Goal: Task Accomplishment & Management: Manage account settings

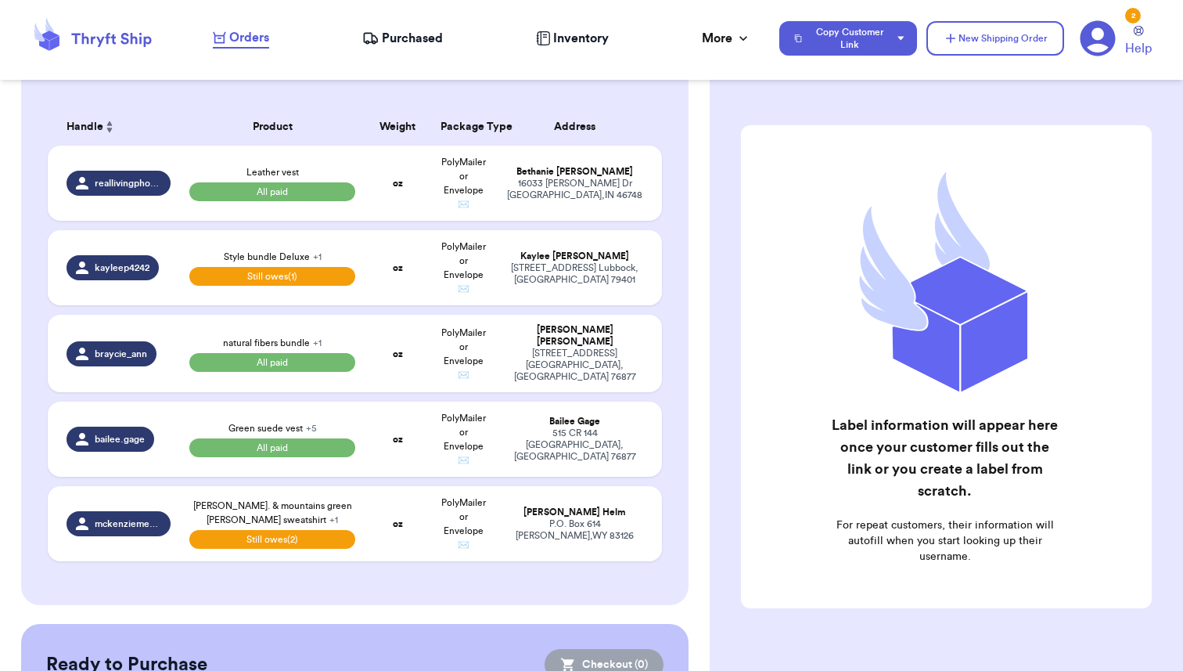
scroll to position [227, 0]
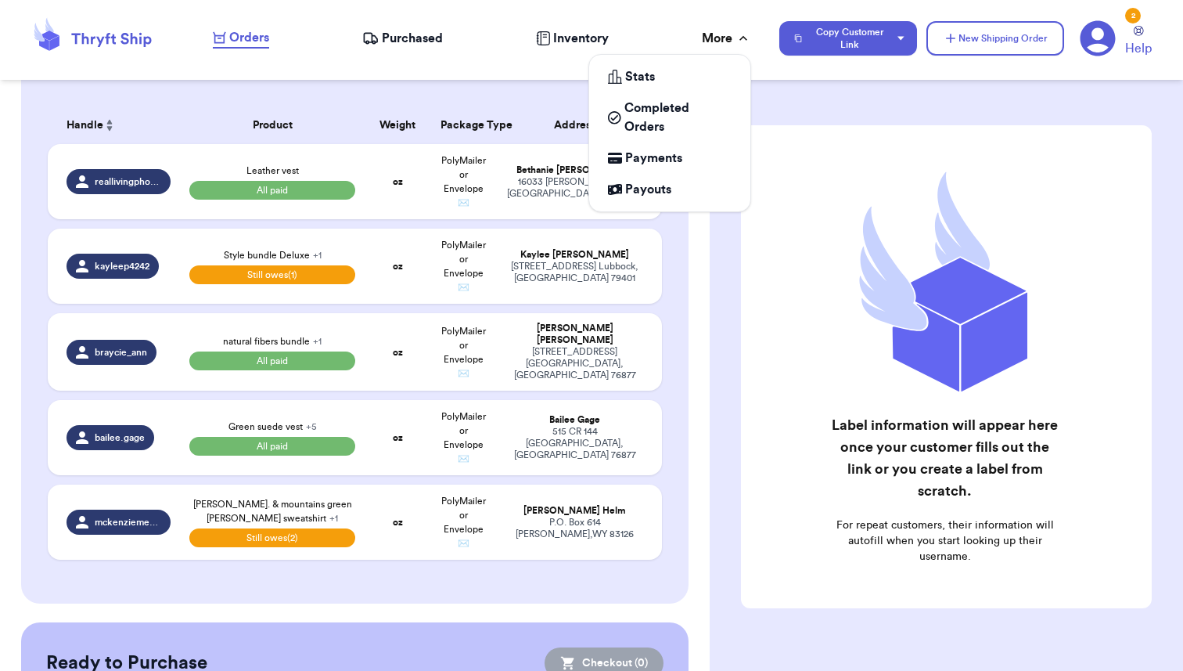
click at [741, 37] on icon at bounding box center [744, 39] width 16 height 16
click at [650, 182] on span "Payouts" at bounding box center [648, 189] width 46 height 19
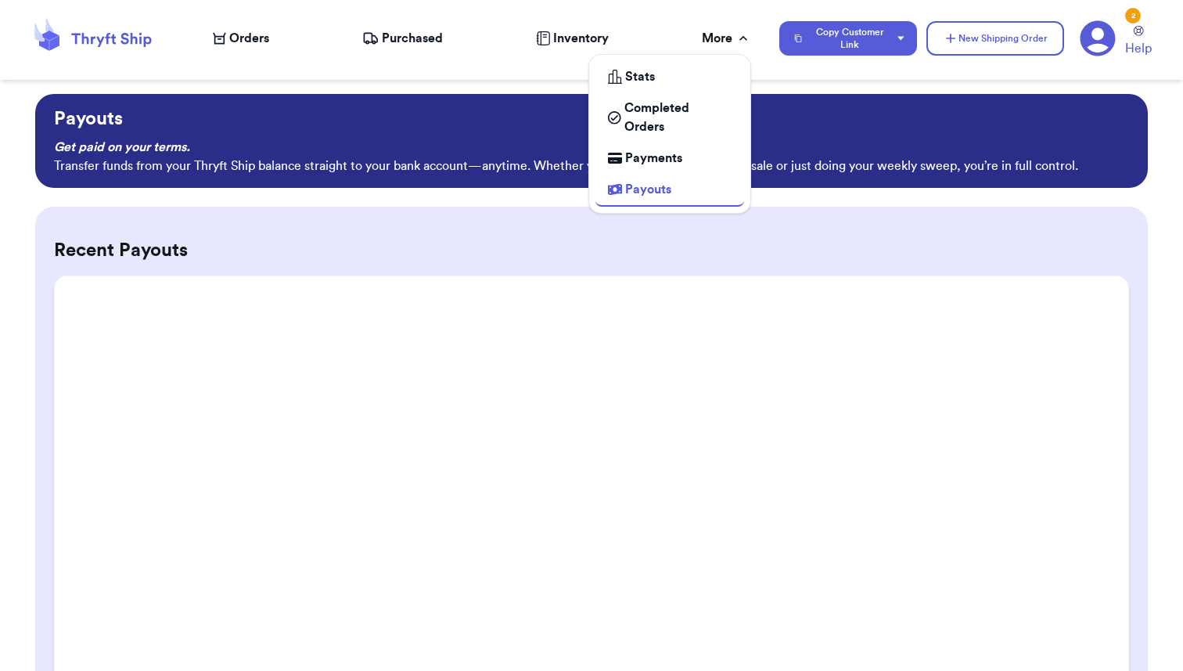
click at [702, 41] on div "More" at bounding box center [726, 38] width 49 height 19
click at [655, 161] on span "Payments" at bounding box center [653, 158] width 57 height 19
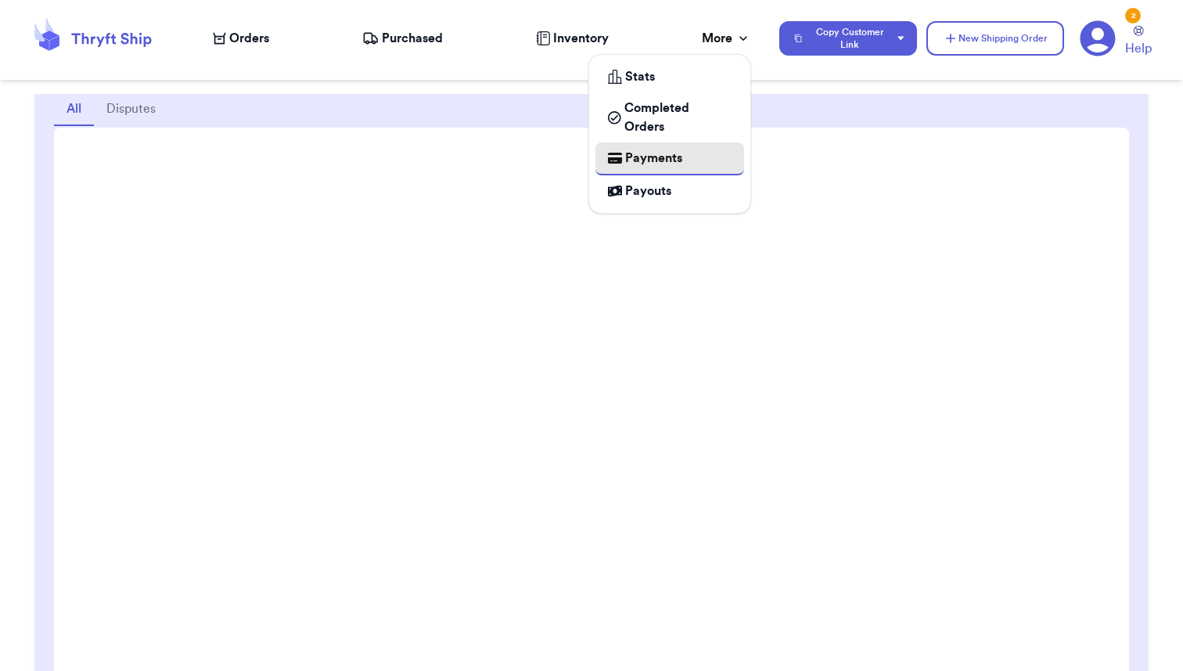
scroll to position [192, 0]
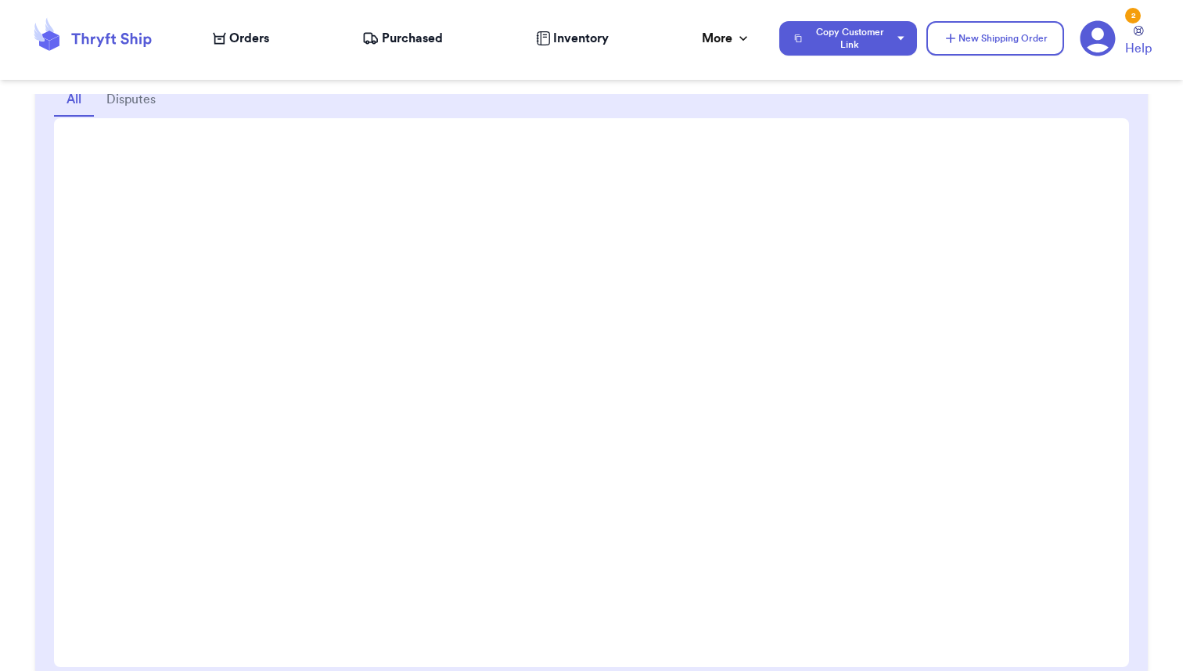
click at [248, 31] on span "Orders" at bounding box center [249, 38] width 40 height 19
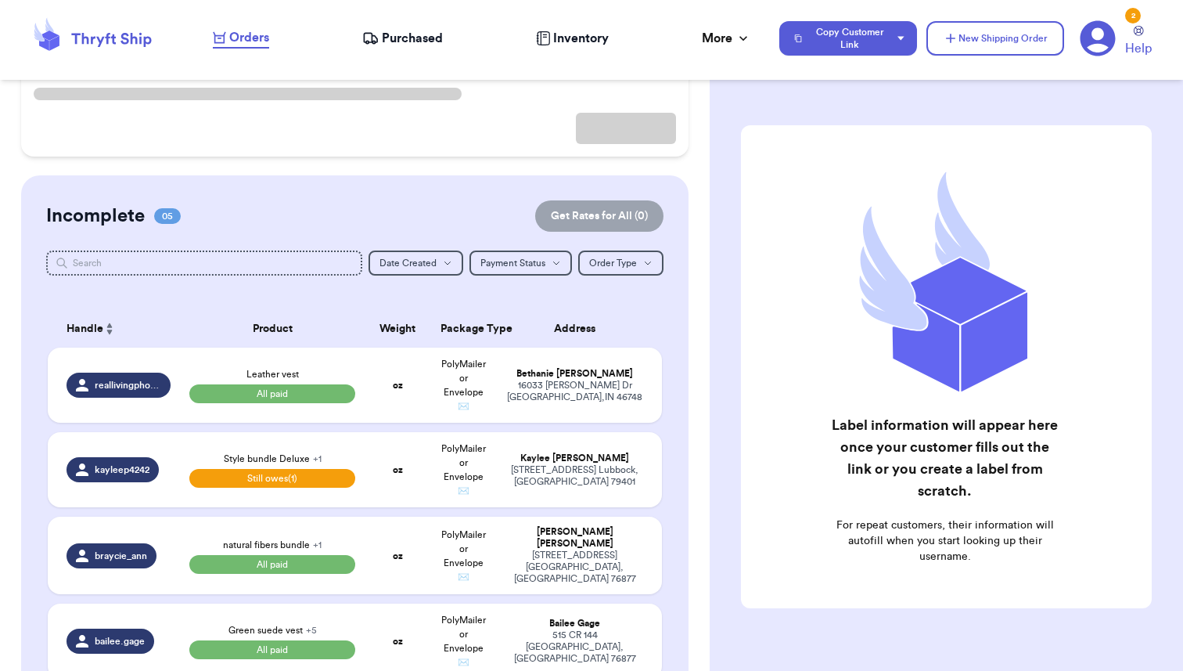
scroll to position [211, 0]
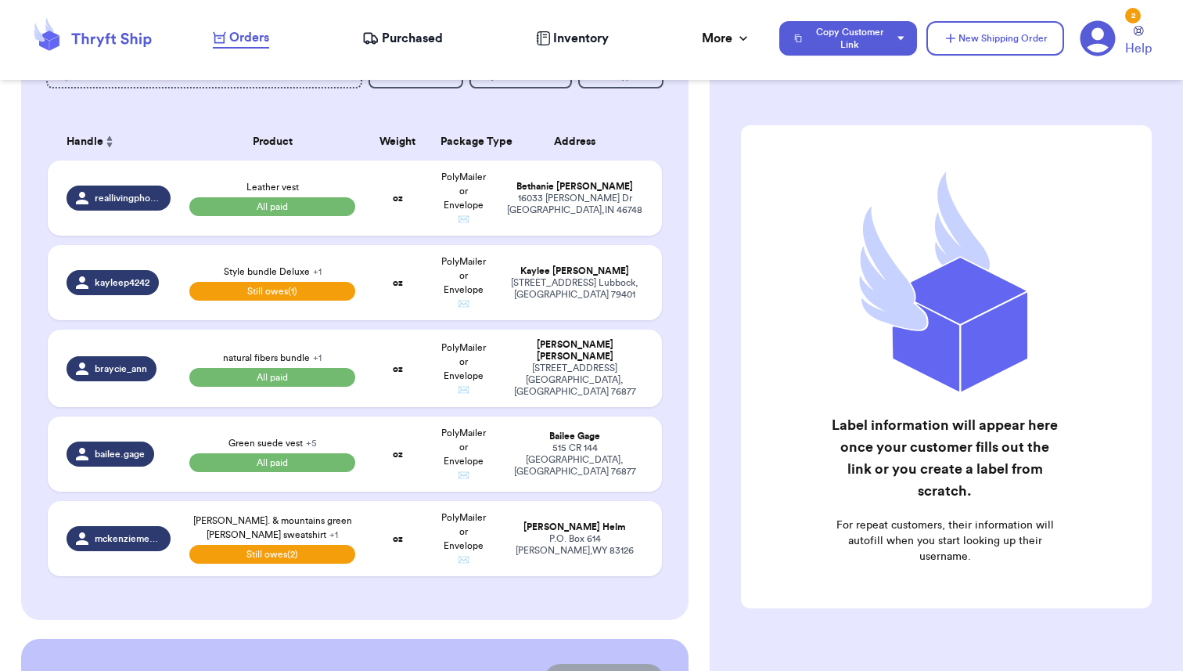
click at [720, 27] on nav "Orders Purchased Inventory More Stats Completed Orders Payments Payouts Copy Cu…" at bounding box center [690, 39] width 986 height 52
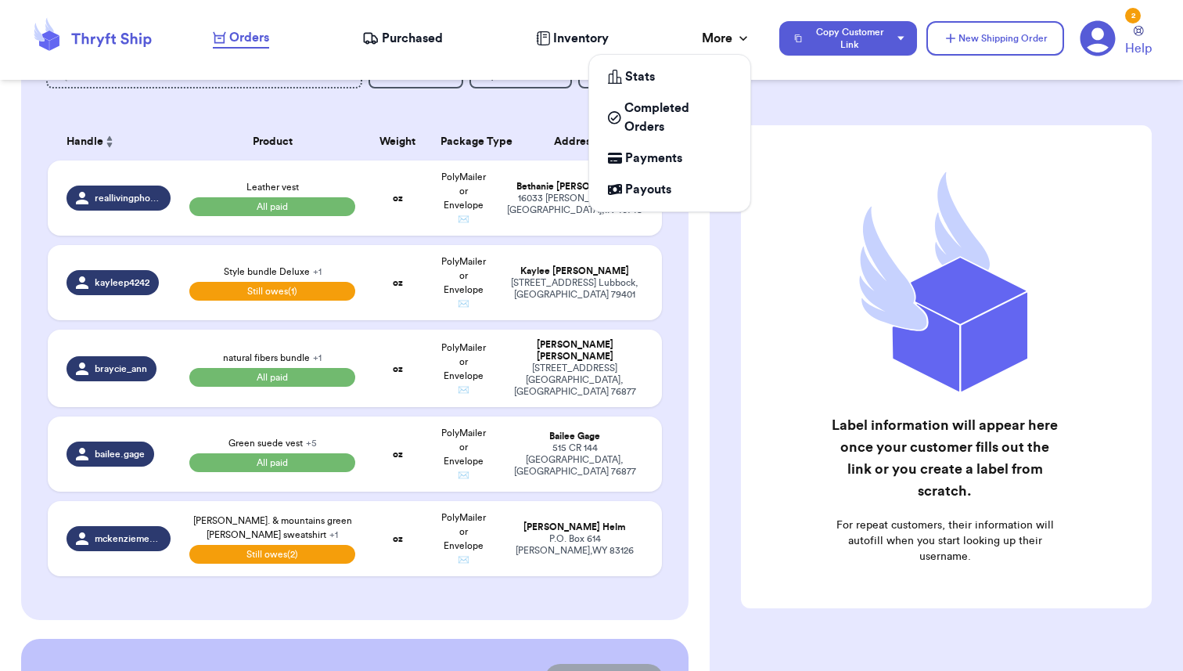
click at [721, 41] on div "More" at bounding box center [726, 38] width 49 height 19
click at [642, 157] on span "Payments" at bounding box center [653, 158] width 57 height 19
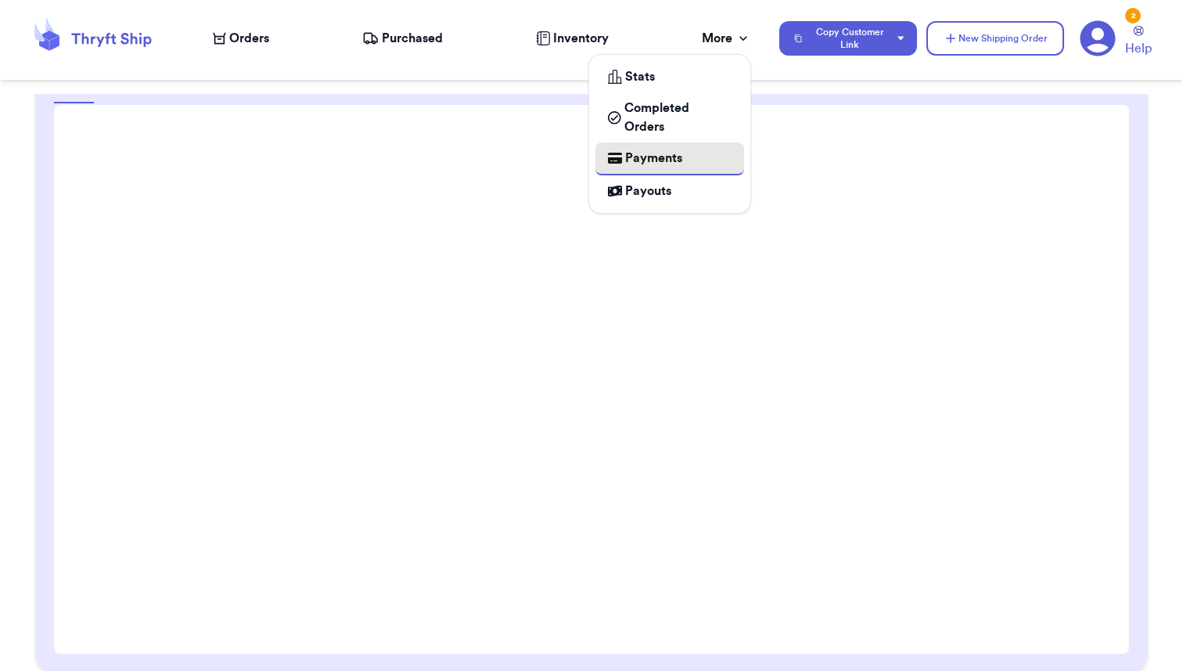
scroll to position [207, 0]
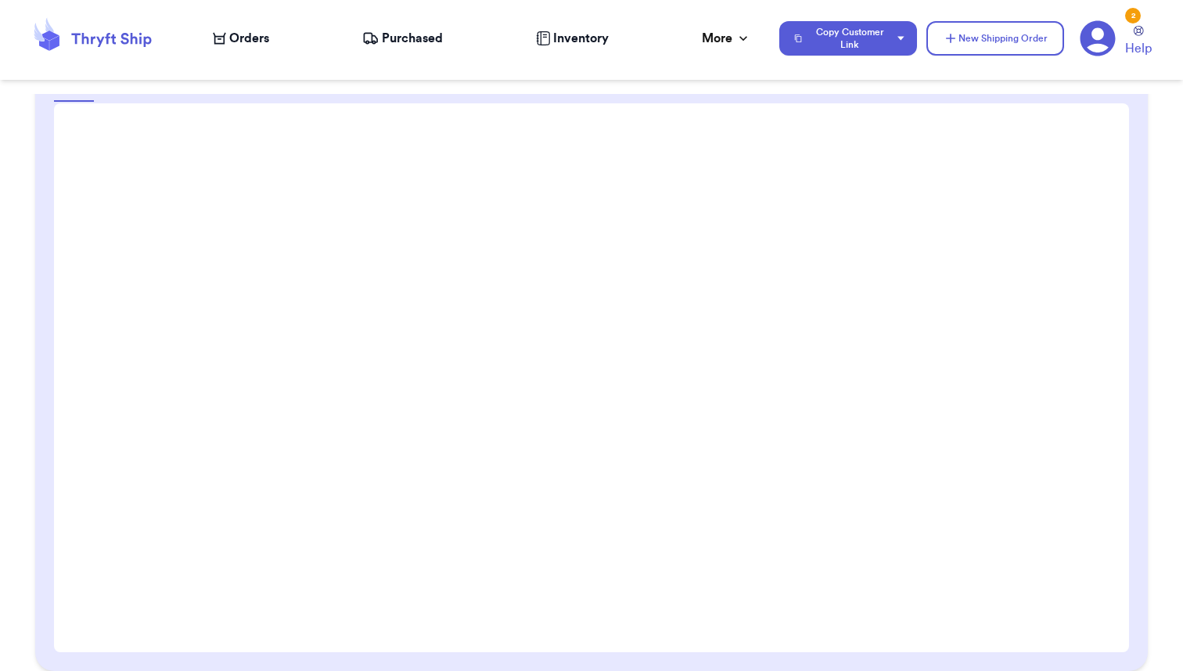
click at [236, 47] on span "Orders" at bounding box center [249, 38] width 40 height 19
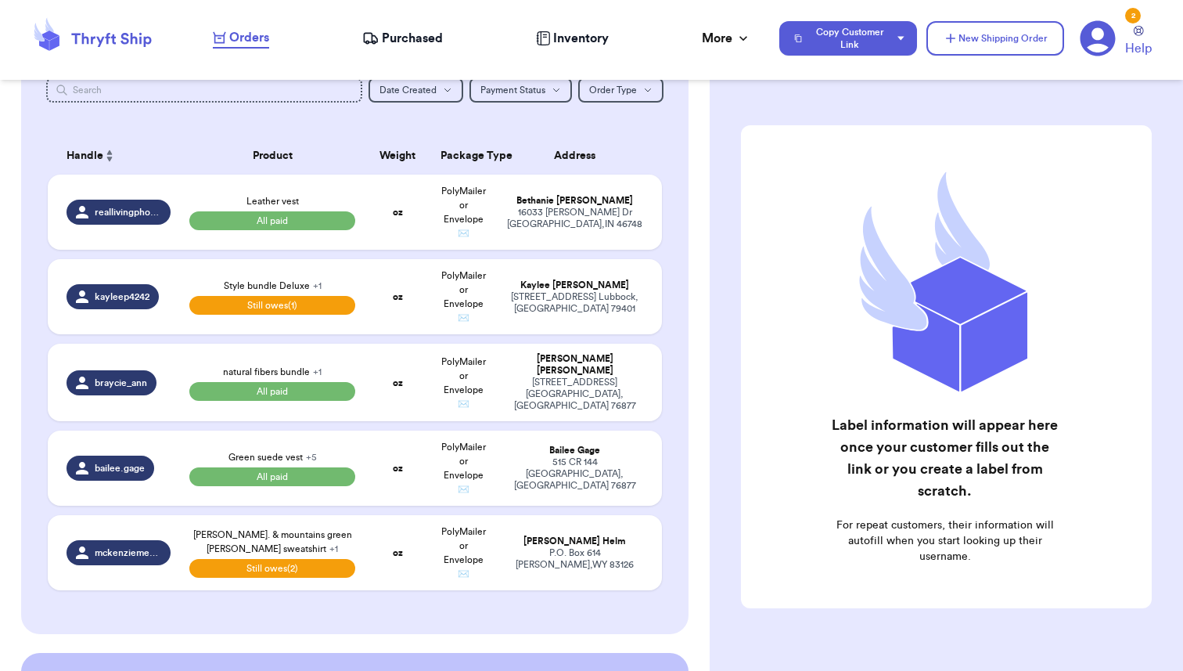
scroll to position [189, 0]
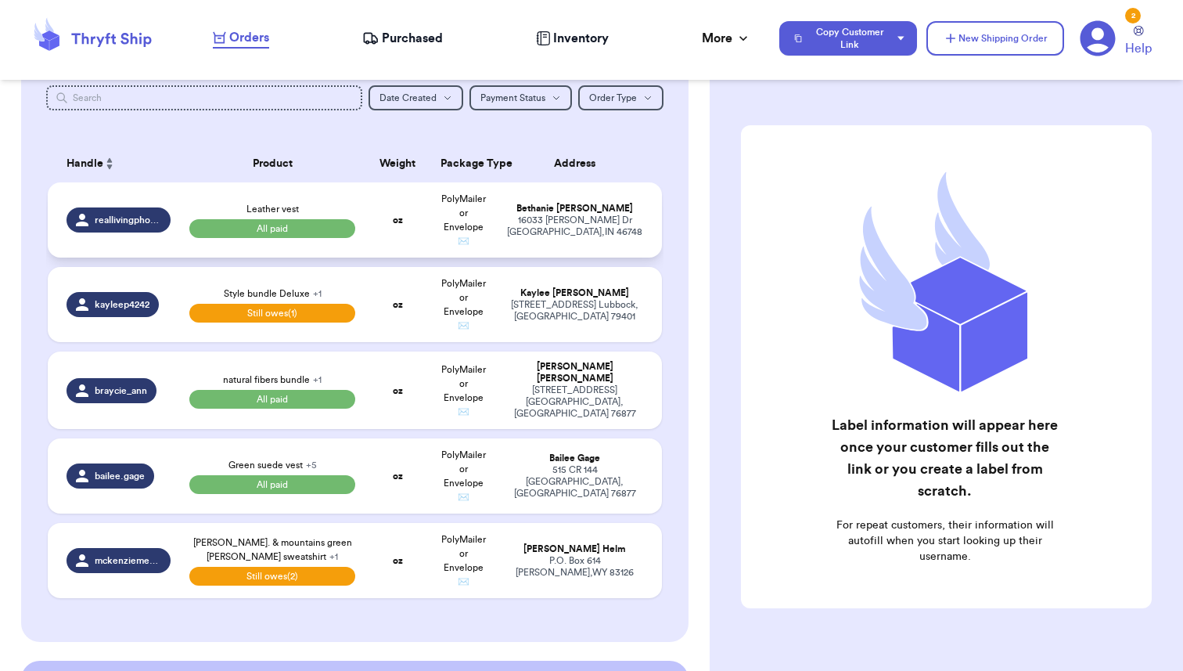
click at [275, 204] on span "Leather vest" at bounding box center [273, 208] width 52 height 9
select select "paid"
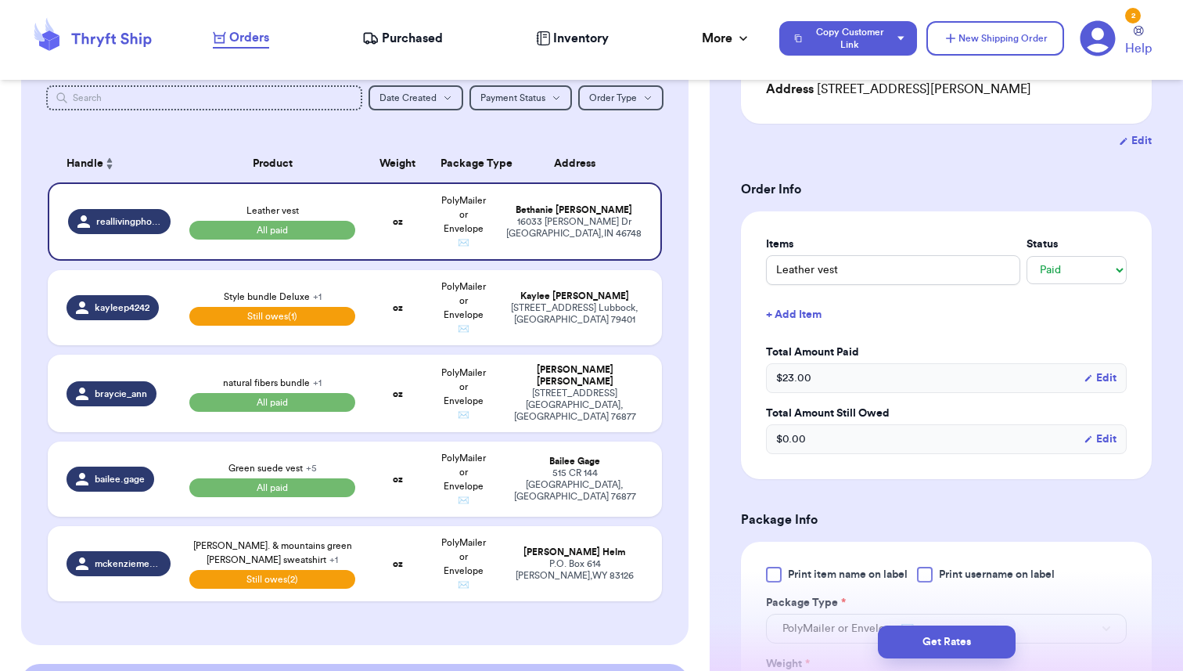
scroll to position [244, 0]
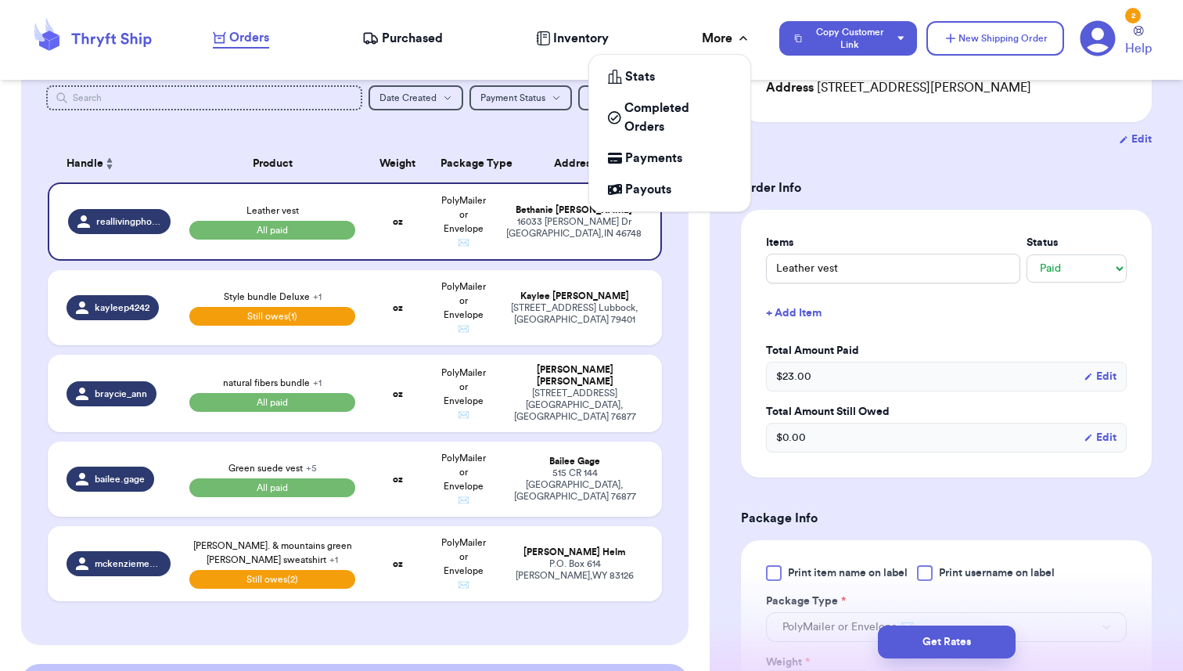
click at [716, 39] on div "More" at bounding box center [726, 38] width 49 height 19
click at [651, 157] on span "Payments" at bounding box center [653, 158] width 57 height 19
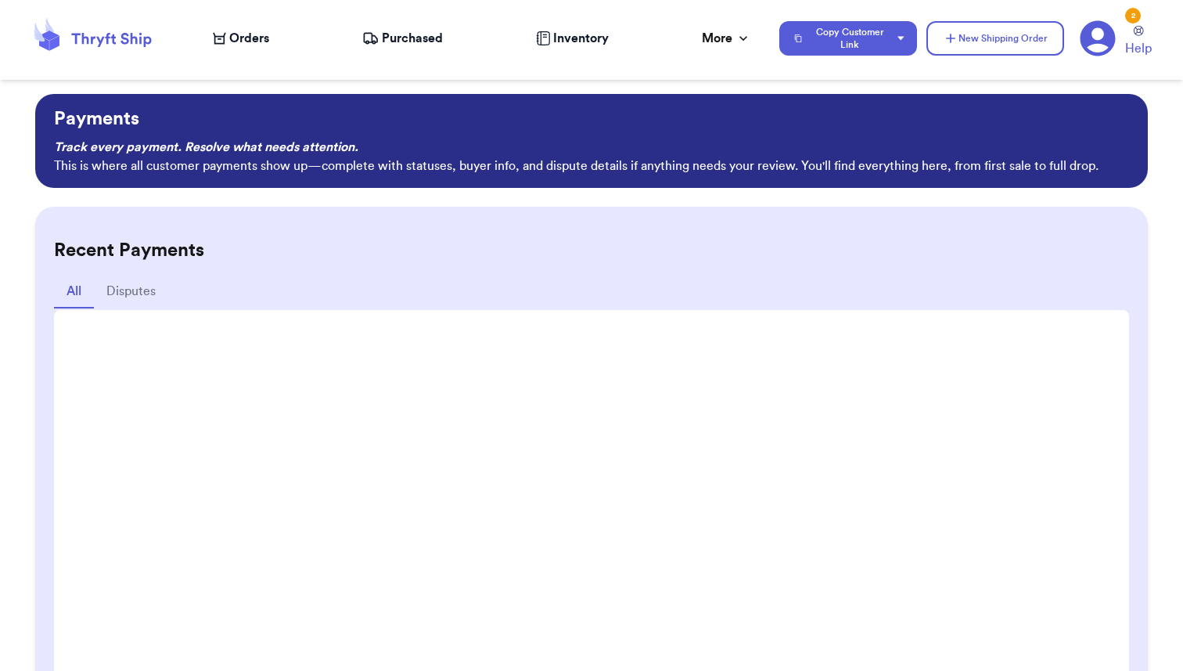
click at [250, 39] on span "Orders" at bounding box center [249, 38] width 40 height 19
select select "paid"
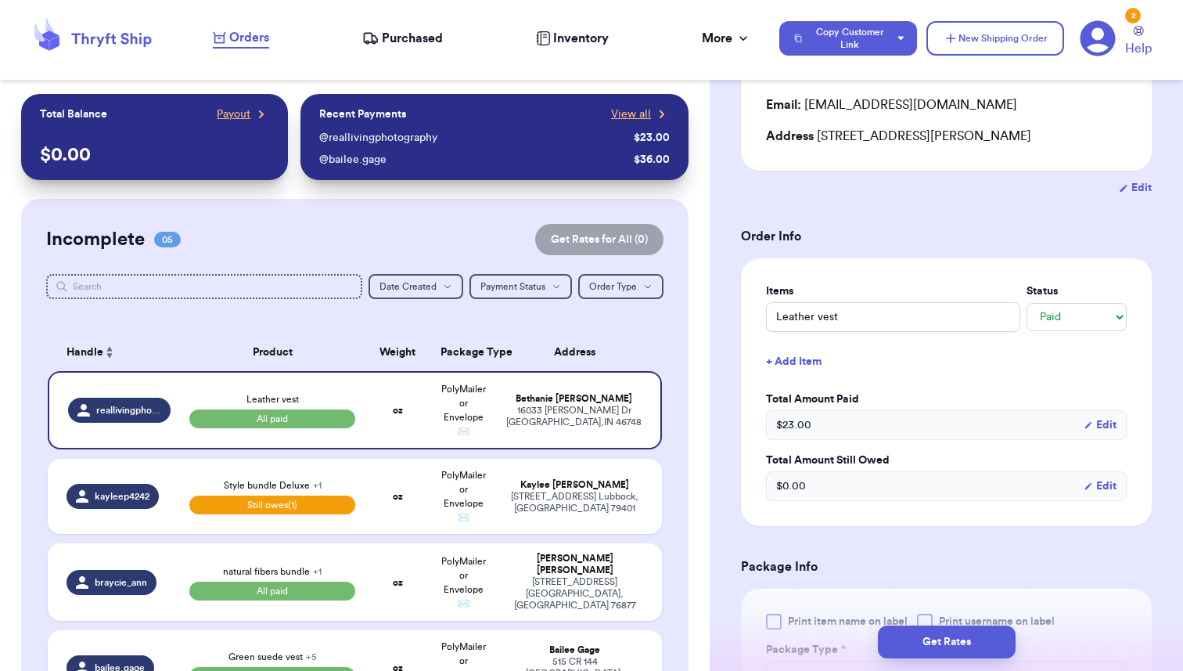
scroll to position [199, 0]
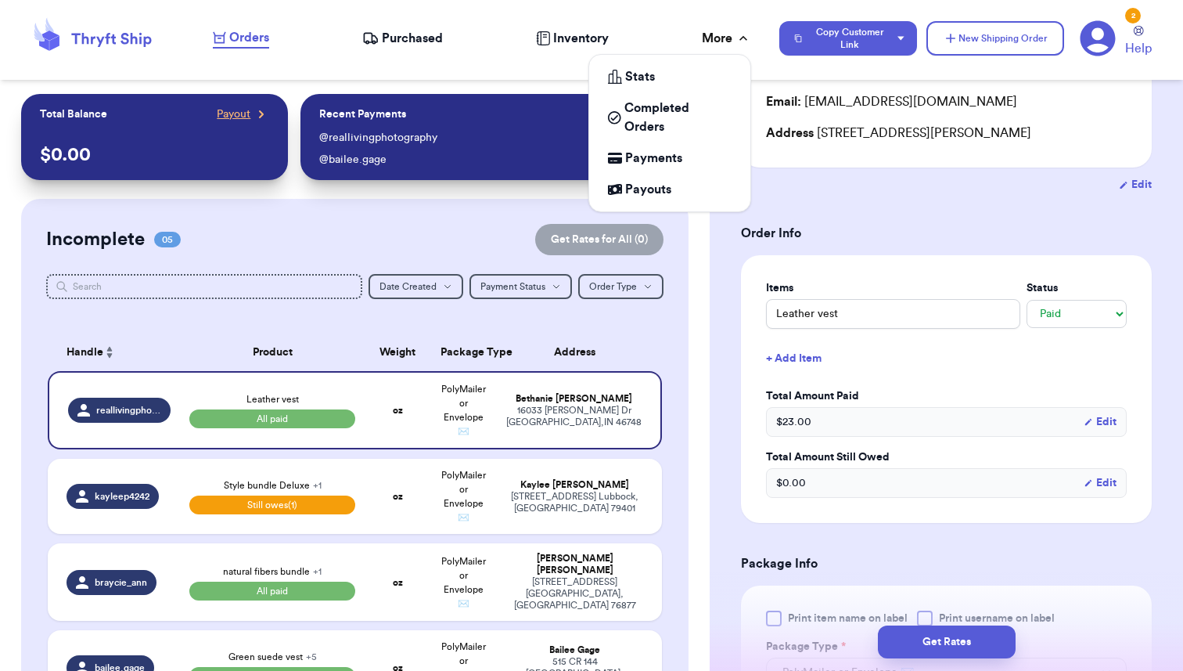
click at [740, 42] on icon at bounding box center [744, 39] width 16 height 16
click at [646, 161] on span "Payments" at bounding box center [653, 158] width 57 height 19
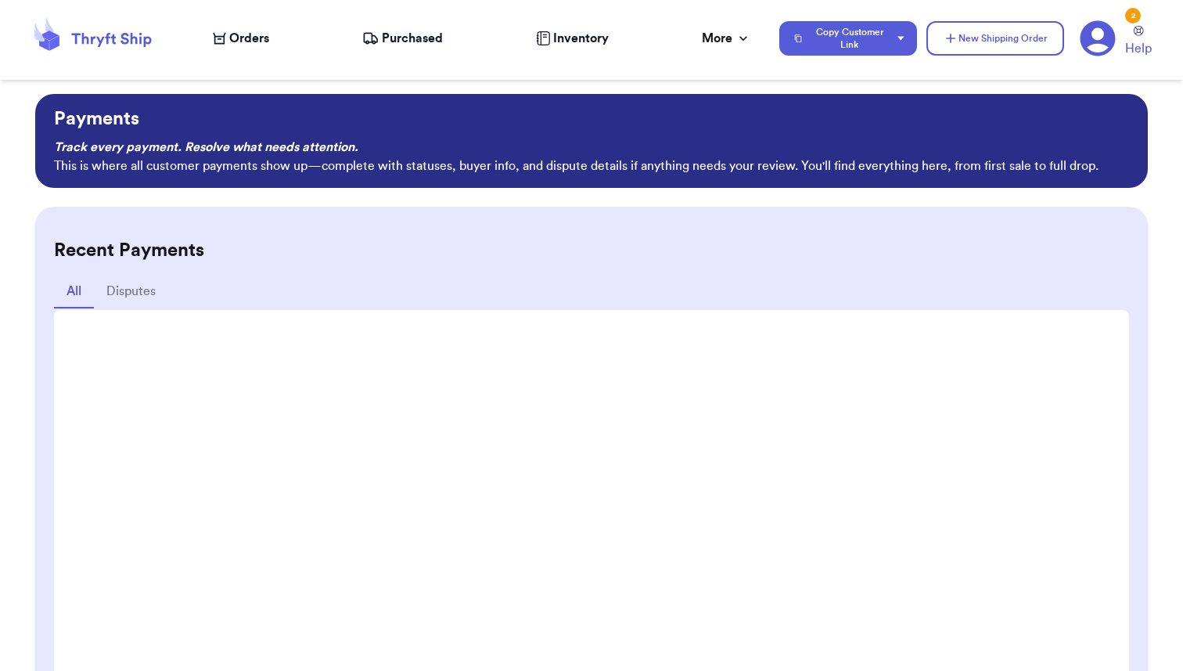
click at [802, 296] on div "All Disputes" at bounding box center [591, 292] width 1075 height 34
click at [231, 31] on span "Orders" at bounding box center [249, 38] width 40 height 19
select select "paid"
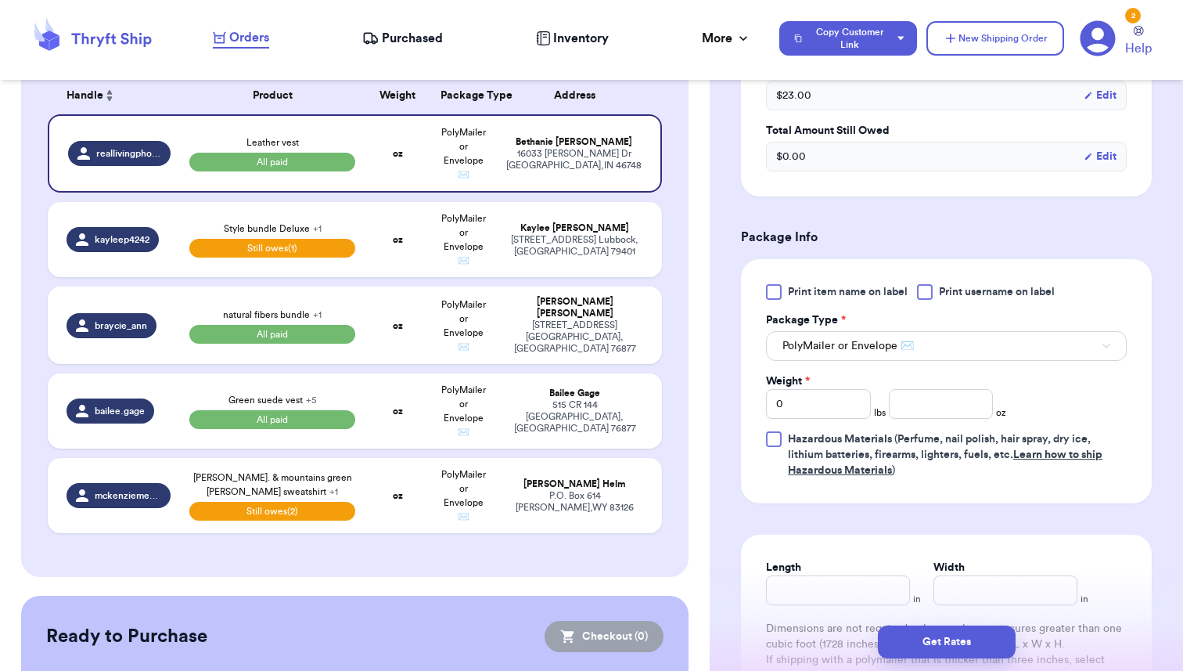
scroll to position [589, 0]
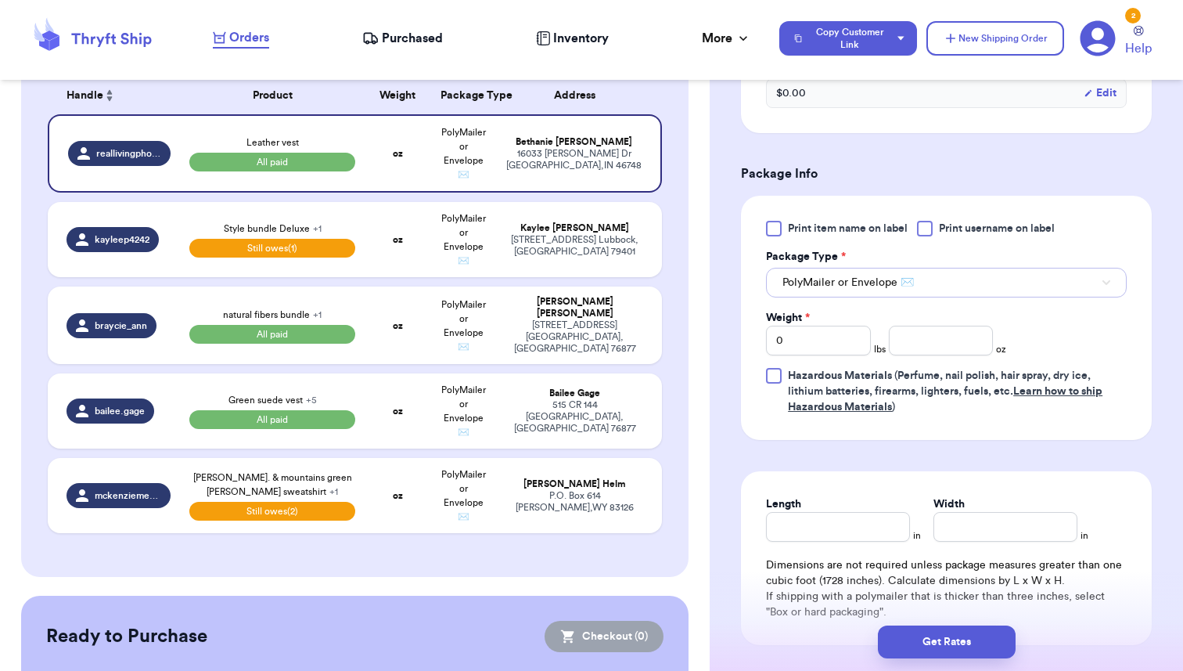
click at [968, 289] on button "PolyMailer or Envelope ✉️" at bounding box center [946, 283] width 361 height 30
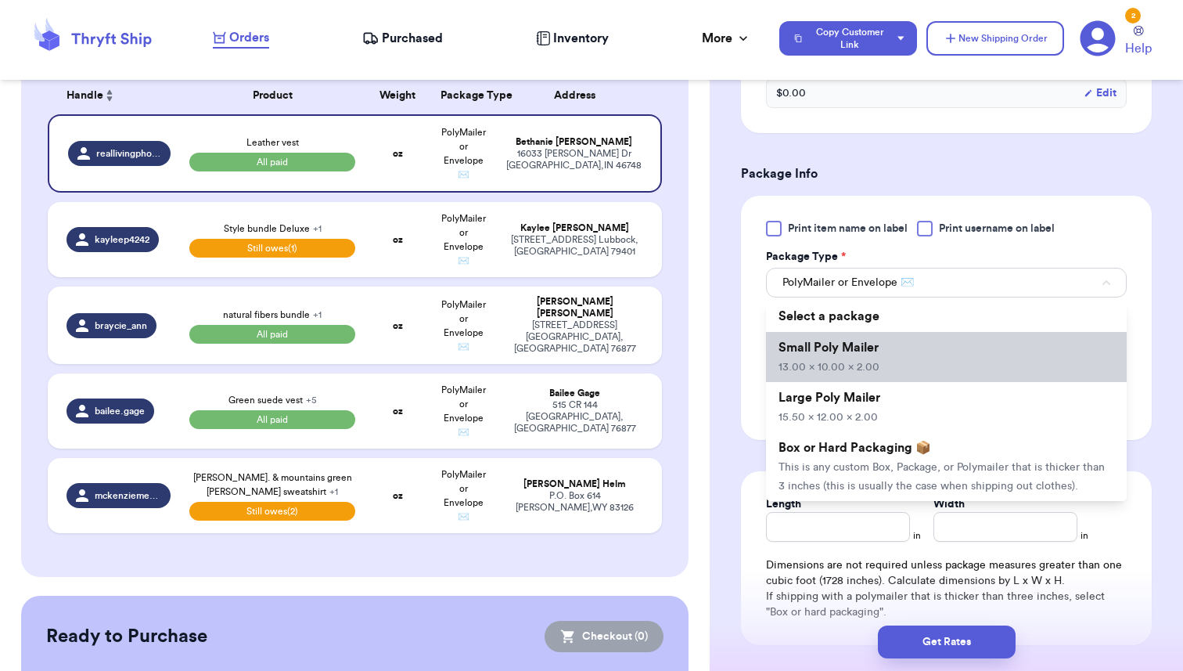
click at [860, 357] on li "Small Poly Mailer 13.00 x 10.00 x 2.00" at bounding box center [946, 357] width 361 height 50
type input "13"
type input "10"
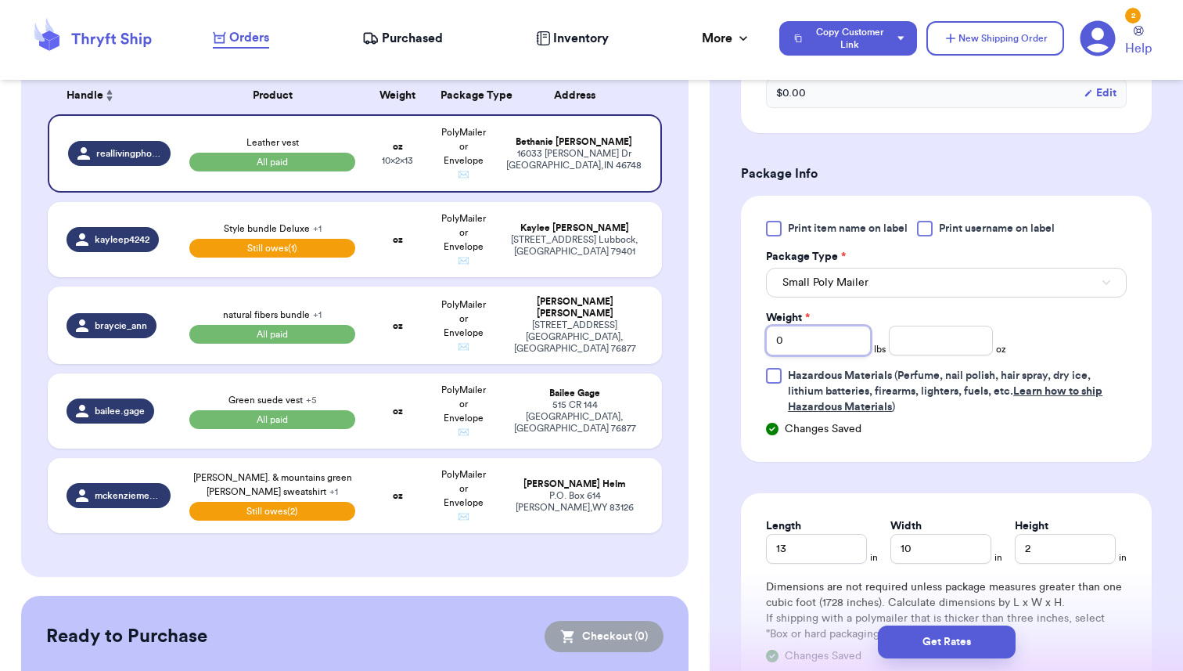
drag, startPoint x: 786, startPoint y: 344, endPoint x: 765, endPoint y: 344, distance: 21.1
click at [765, 344] on div "Print item name on label Print username on label Package Type * Small Poly Mail…" at bounding box center [946, 329] width 411 height 266
type input "1"
click at [931, 462] on div "Print item name on label Print username on label Package Type * Small Poly Mail…" at bounding box center [946, 329] width 411 height 266
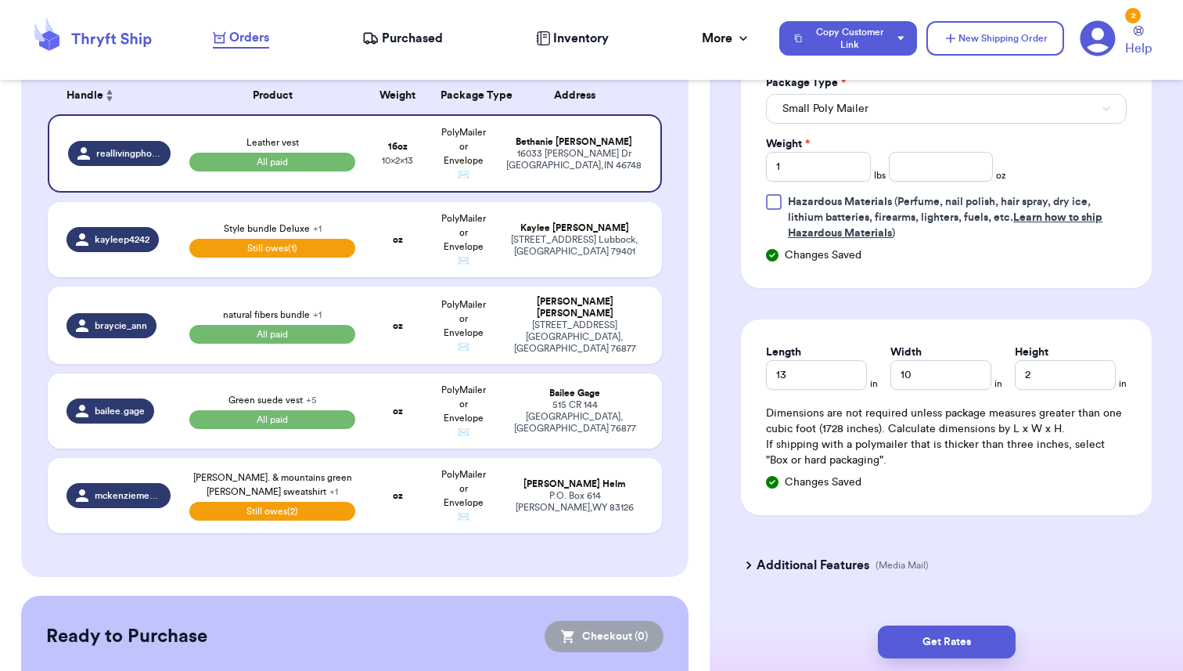
scroll to position [798, 0]
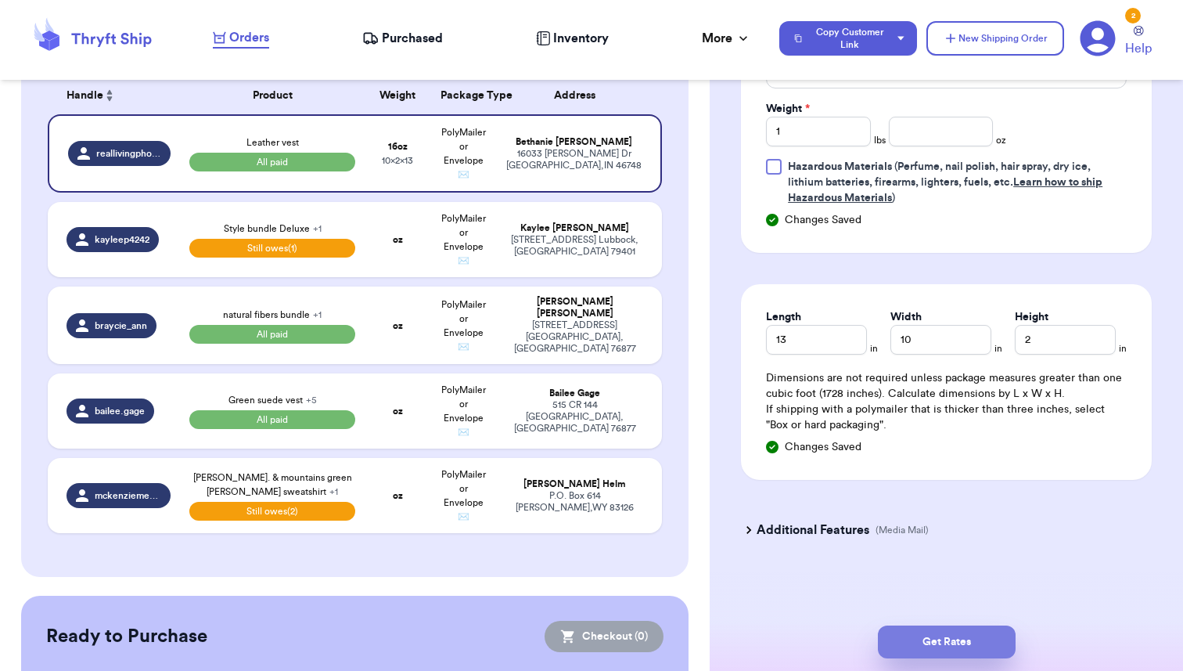
click at [940, 647] on button "Get Rates" at bounding box center [947, 641] width 138 height 33
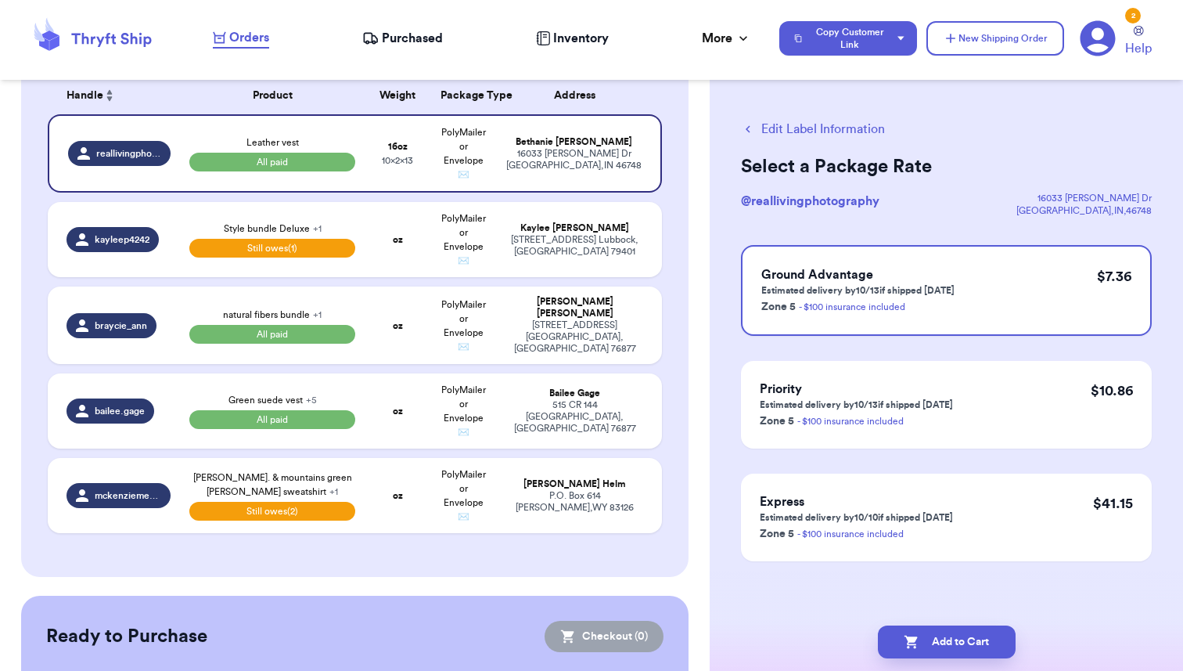
scroll to position [0, 0]
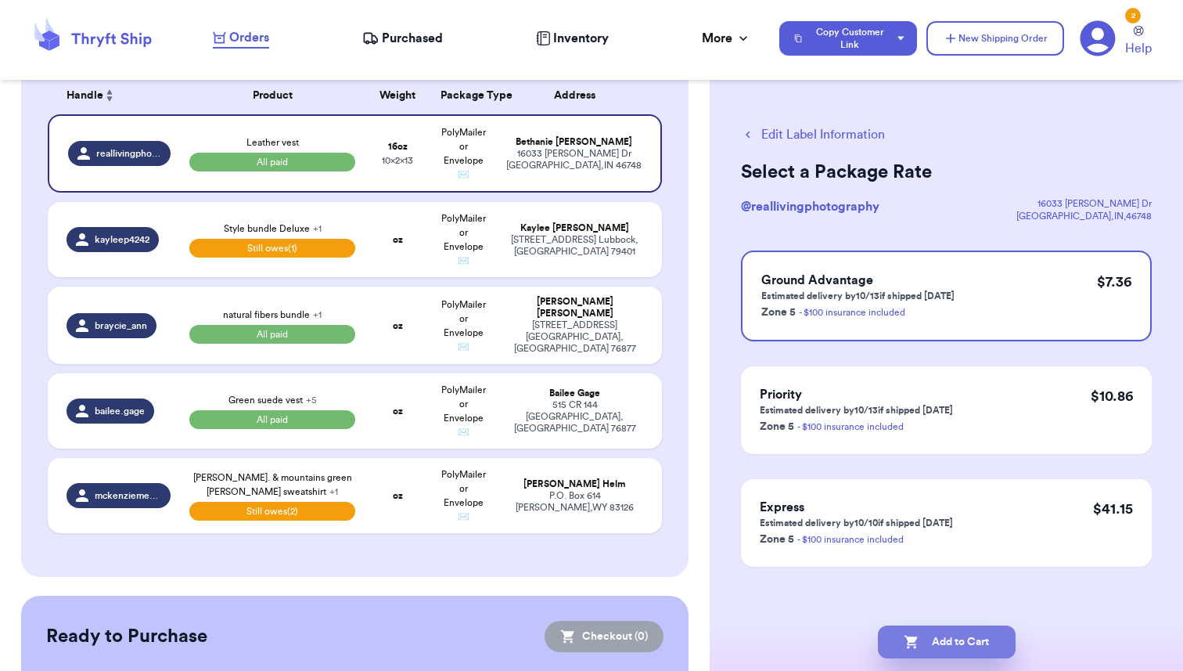
click at [930, 647] on button "Add to Cart" at bounding box center [947, 641] width 138 height 33
checkbox input "true"
select select "paid"
select select "unpaid"
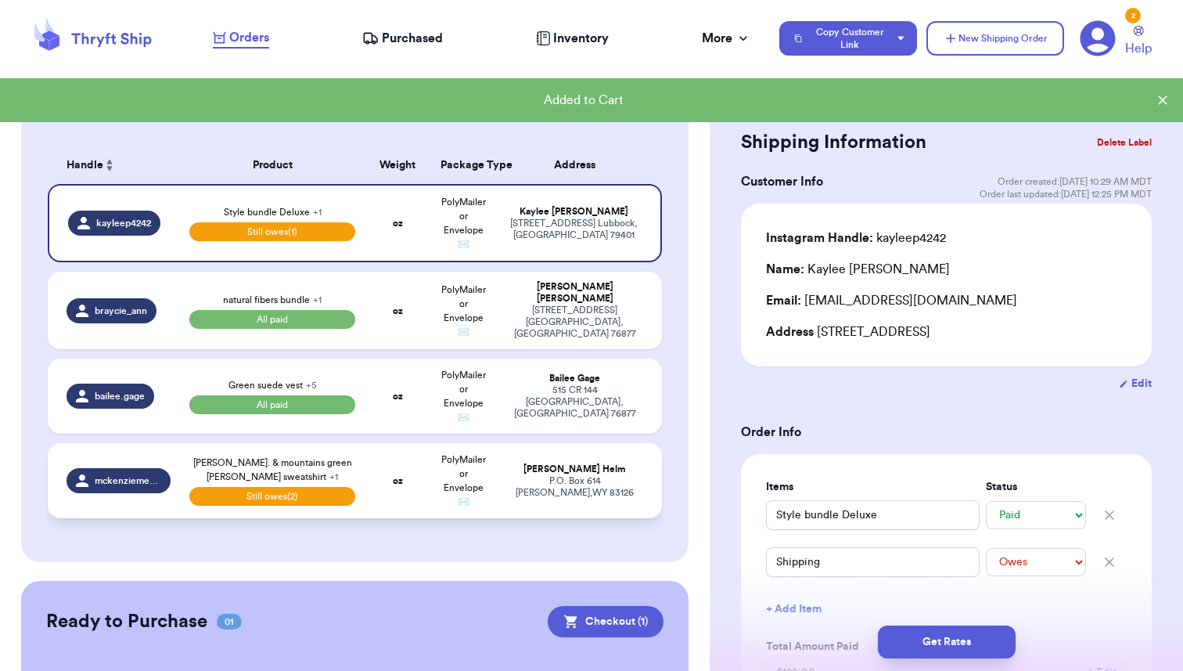
scroll to position [189, 0]
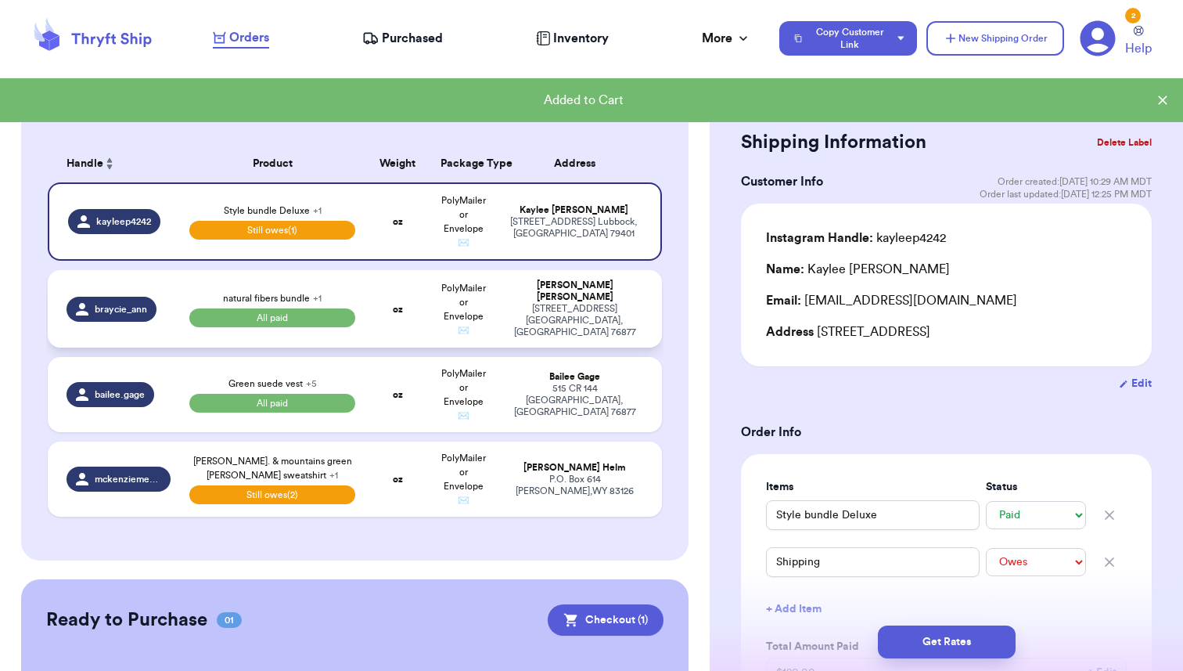
click at [420, 306] on td "oz" at bounding box center [398, 308] width 66 height 77
type input "natural fibers bundle"
select select "paid"
type input "31.5"
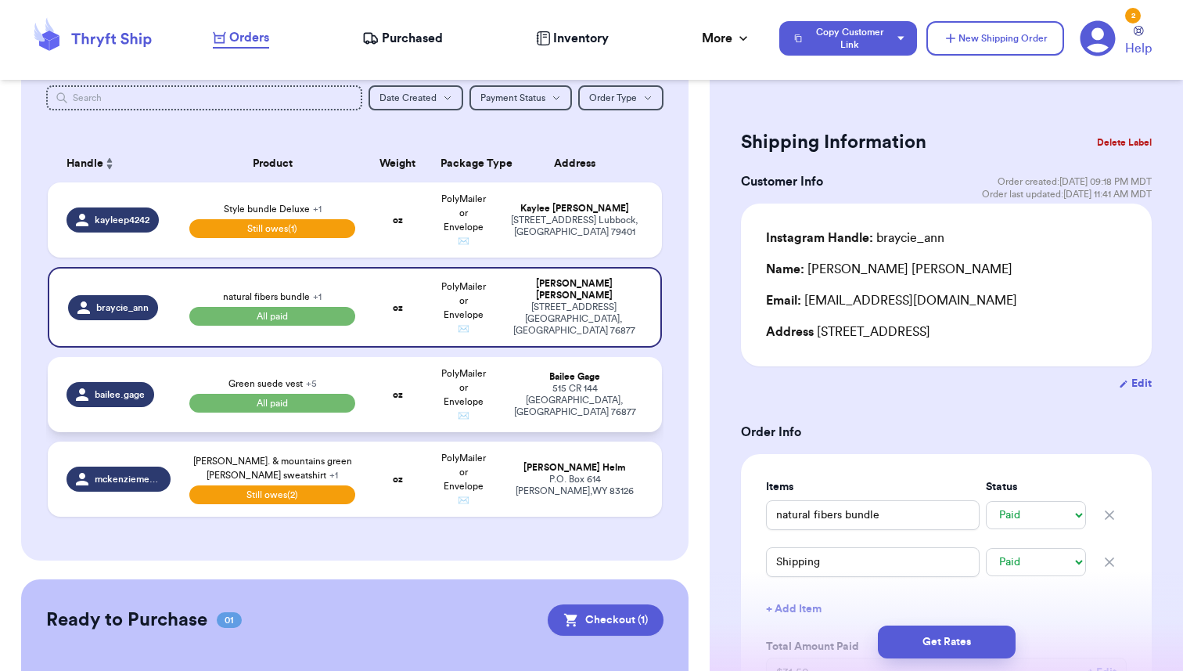
click at [411, 386] on td "oz" at bounding box center [398, 394] width 66 height 75
type input "Green suede vest"
type input "74"
select select "paid"
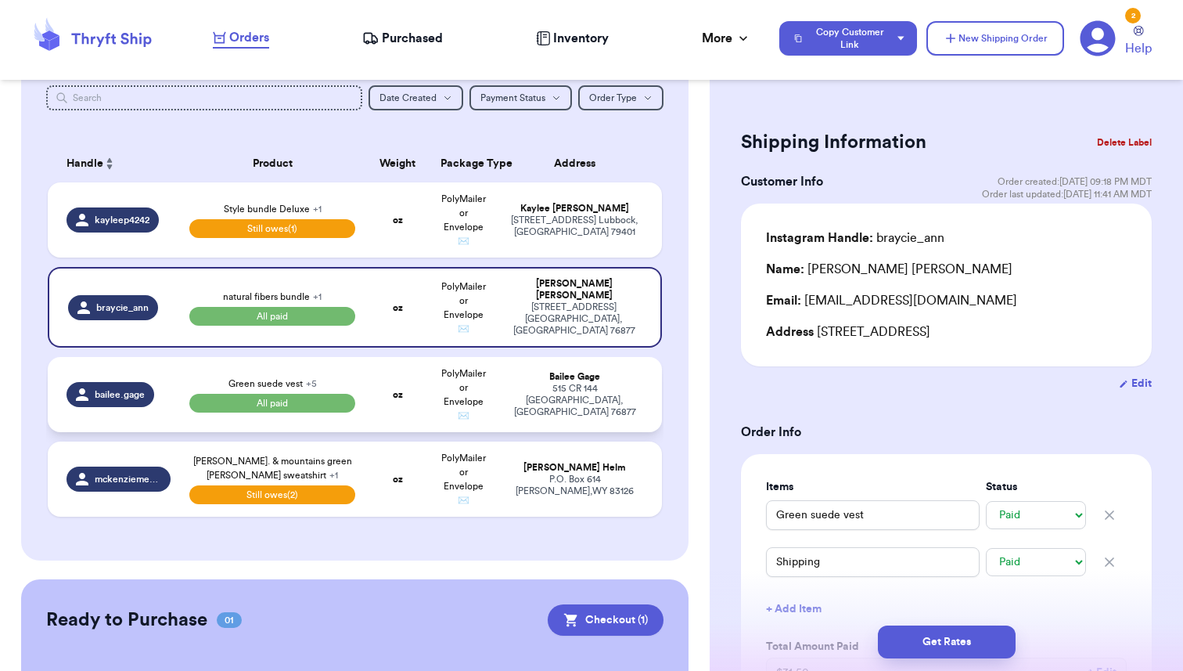
select select "paid"
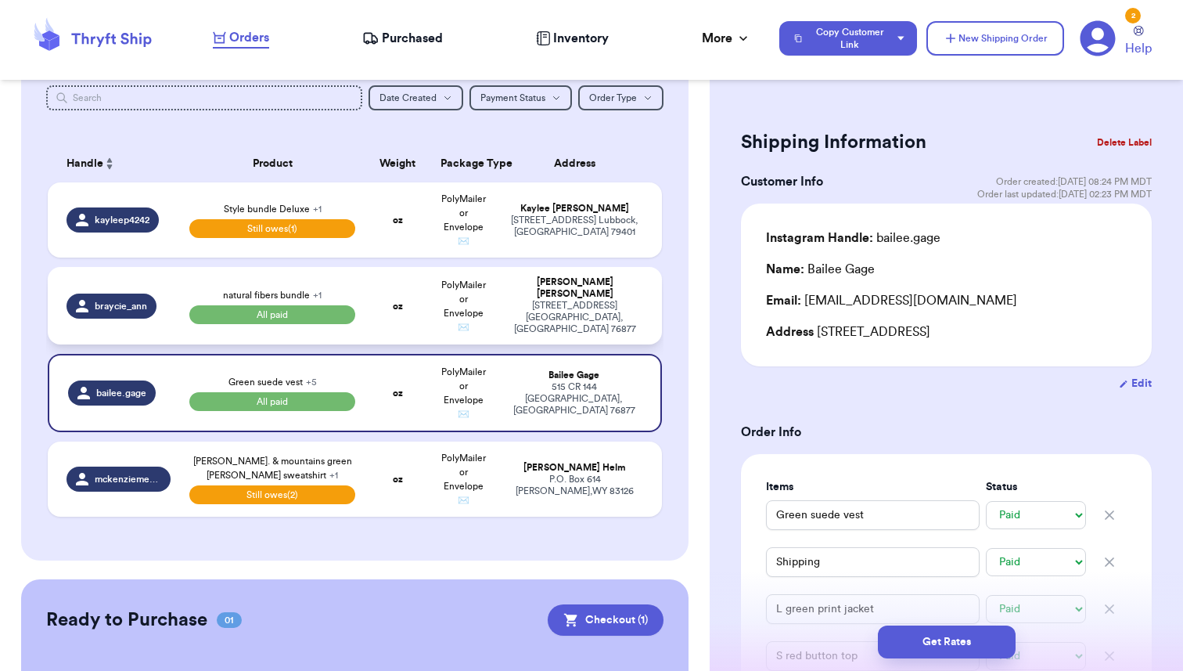
click at [410, 301] on td "oz" at bounding box center [398, 305] width 66 height 77
type input "natural fibers bundle"
type input "31.5"
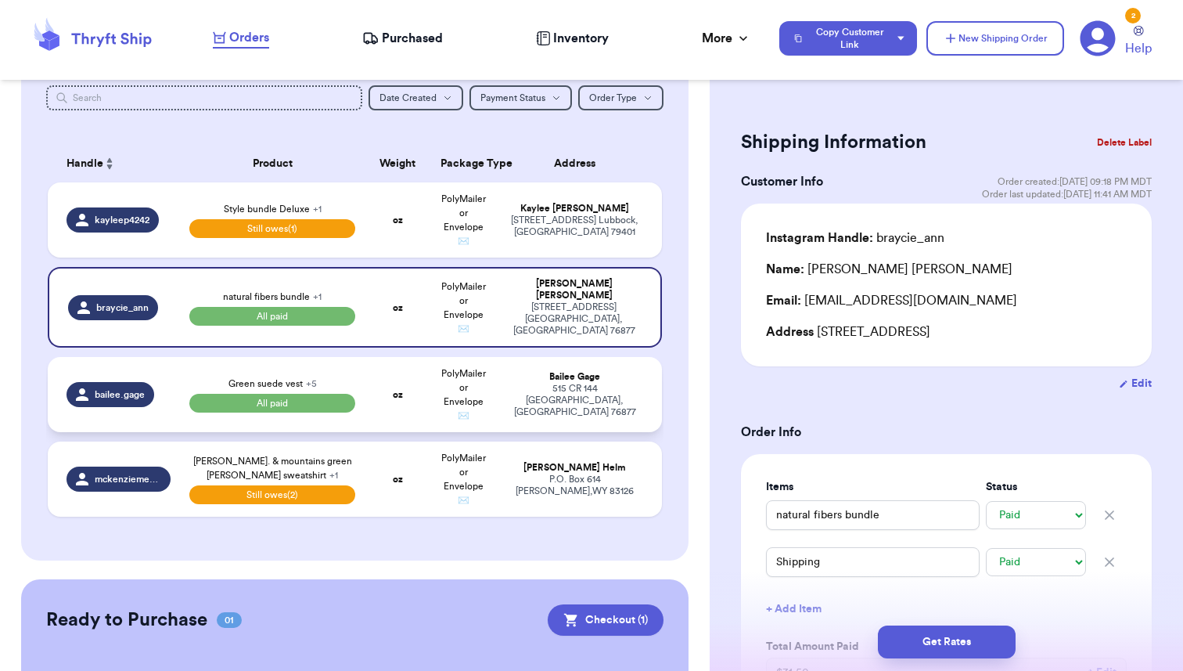
click at [410, 380] on td "oz" at bounding box center [398, 394] width 66 height 75
type input "Green suede vest"
type input "74"
select select "paid"
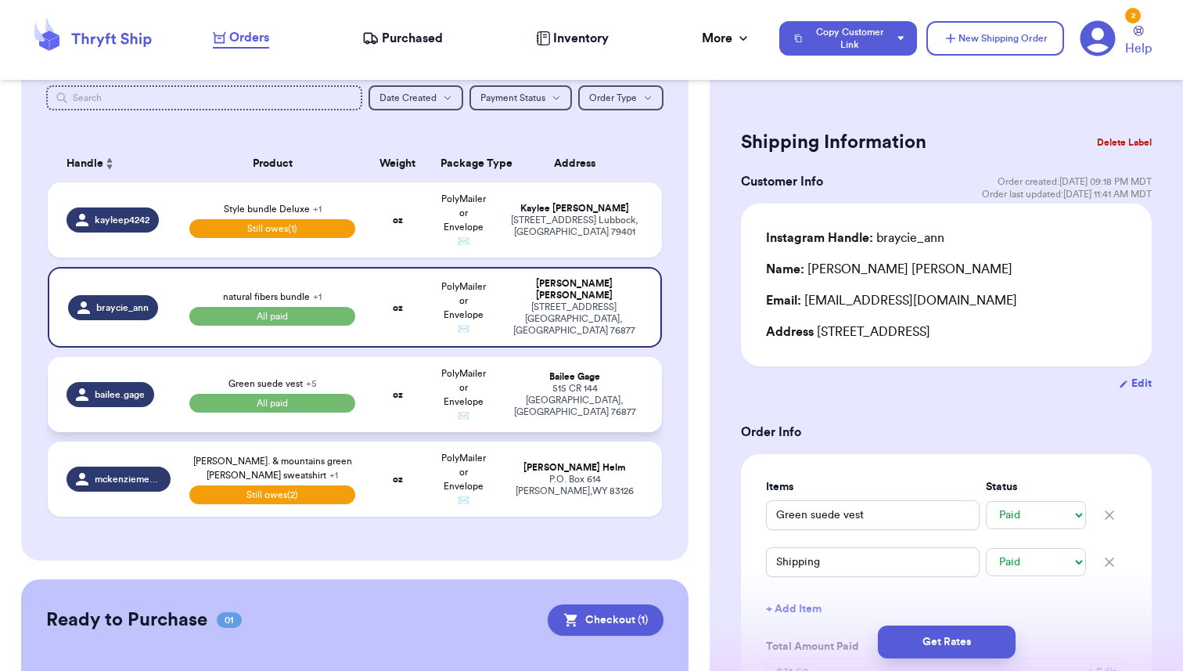
select select "paid"
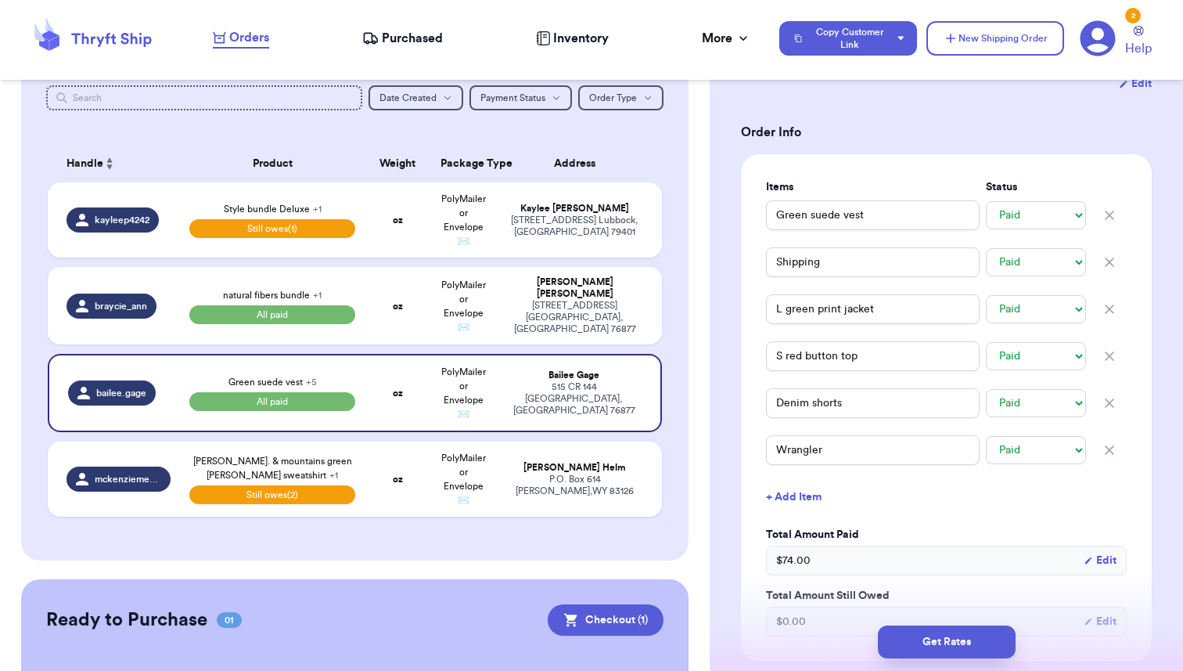
scroll to position [321, 0]
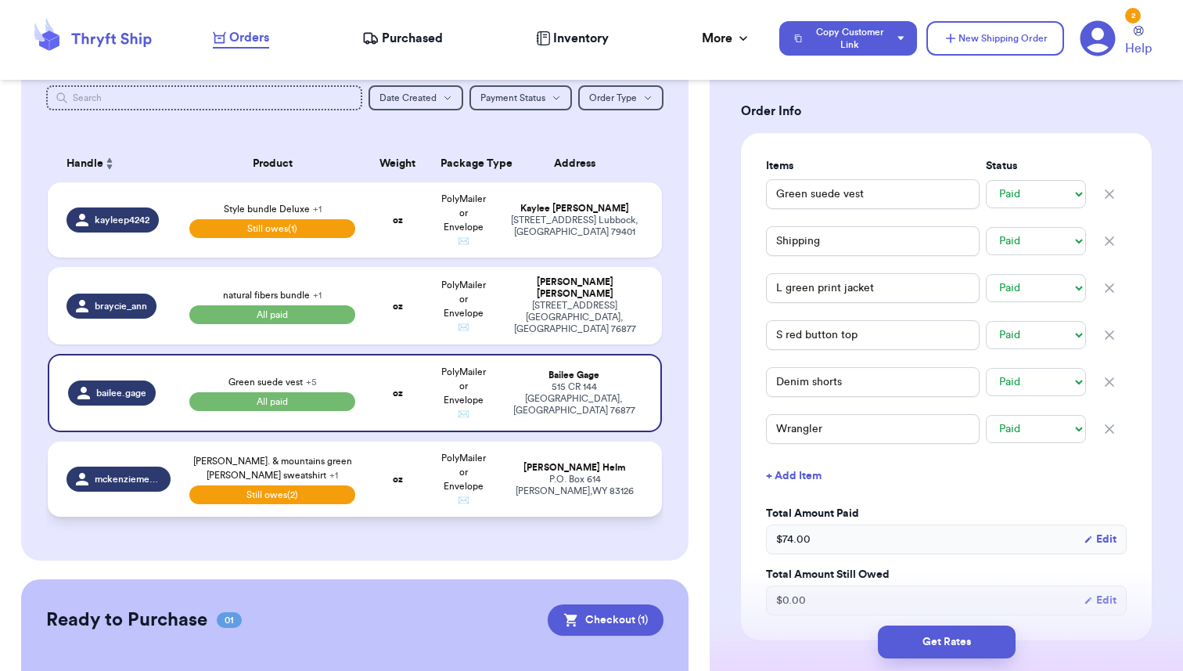
click at [387, 472] on td "oz" at bounding box center [398, 478] width 66 height 75
type input "Shipping"
select select "unpaid"
type input "[PERSON_NAME]. & mountains green [PERSON_NAME] sweatshirt"
select select "unpaid"
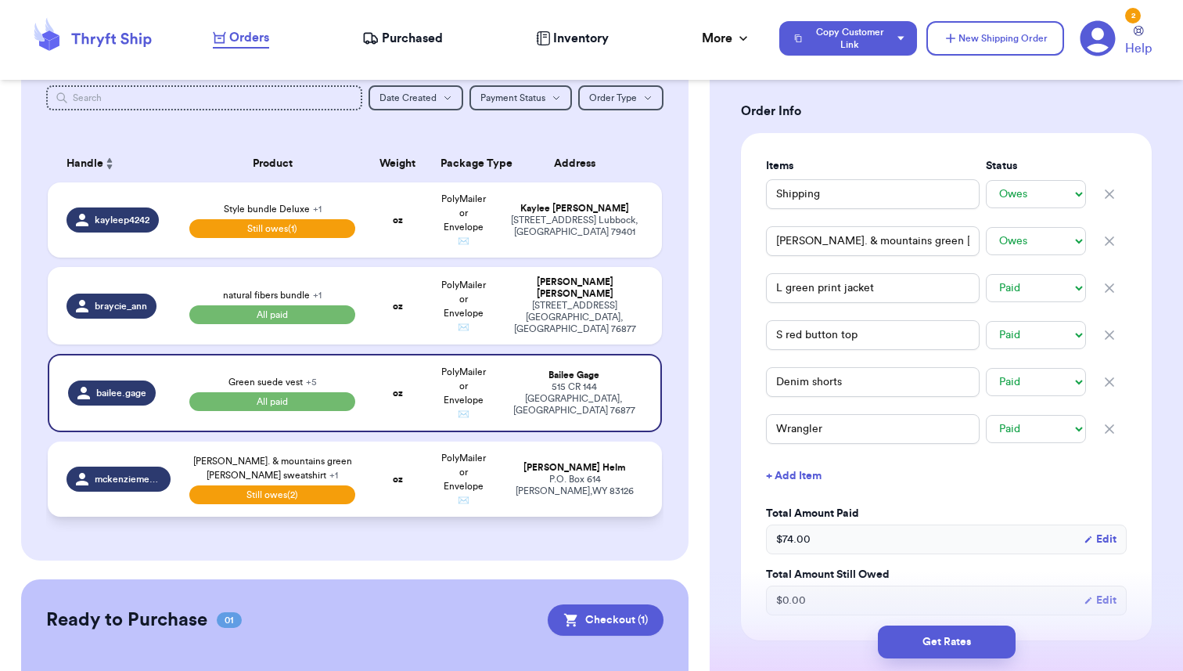
type input "0"
type input "43"
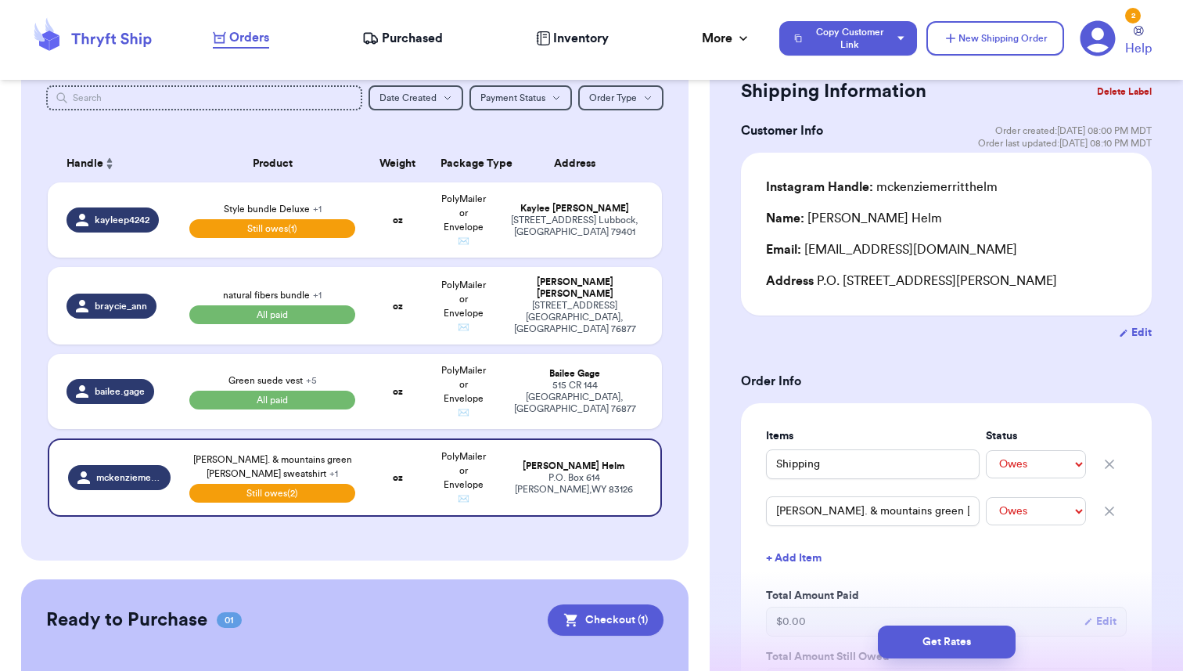
scroll to position [50, 0]
